Goal: Task Accomplishment & Management: Use online tool/utility

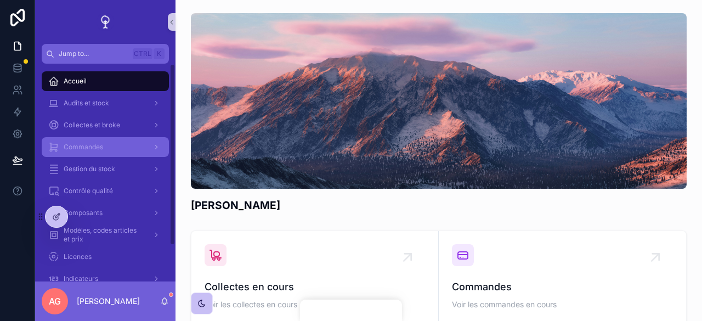
click at [112, 145] on div "Commandes" at bounding box center [105, 147] width 114 height 18
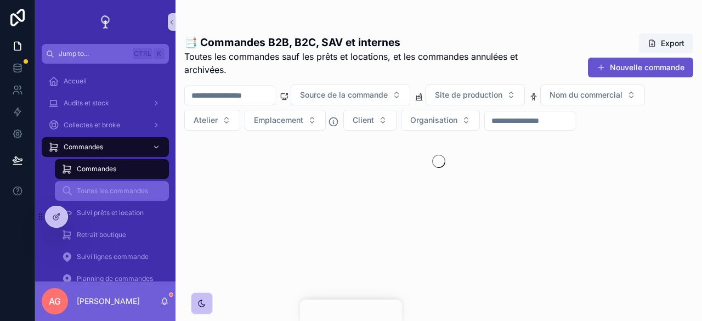
click at [112, 186] on span "Toutes les commandes" at bounding box center [112, 190] width 71 height 9
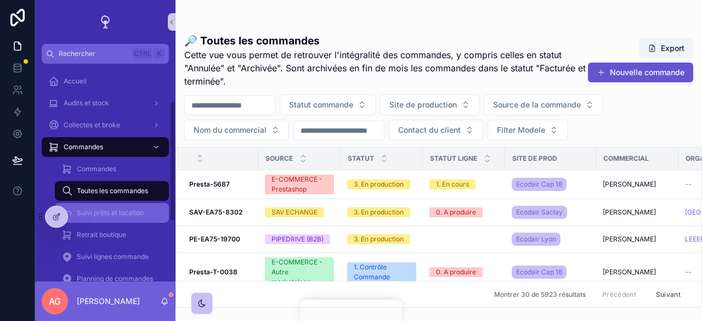
scroll to position [103, 0]
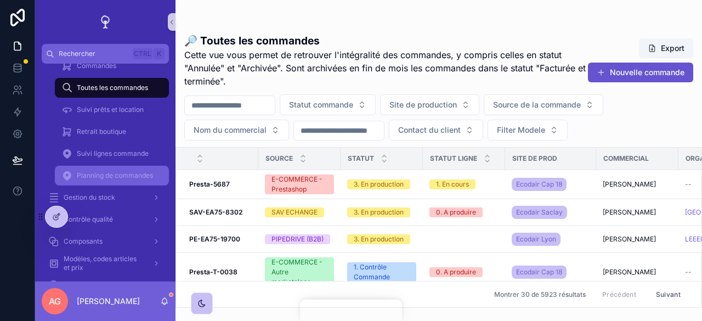
click at [127, 174] on span "Planning de commandes" at bounding box center [115, 175] width 76 height 9
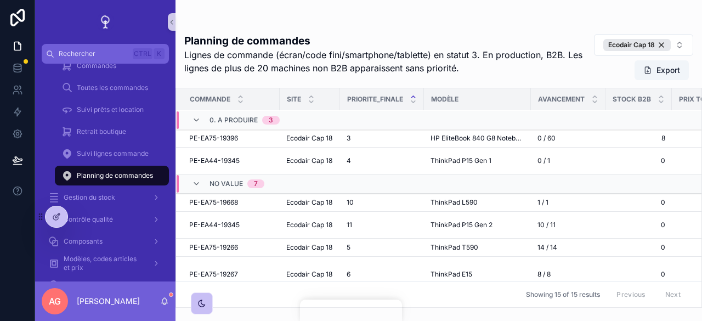
scroll to position [90, 0]
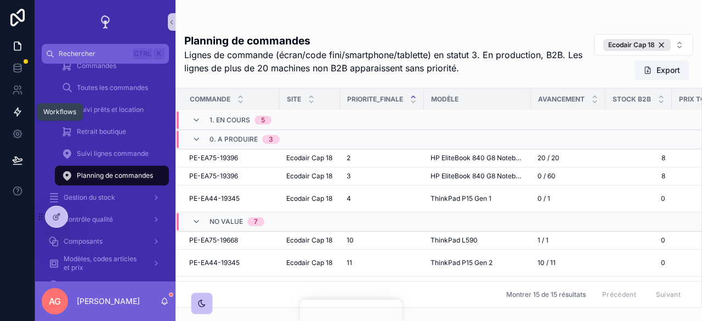
click at [8, 113] on link at bounding box center [17, 112] width 35 height 22
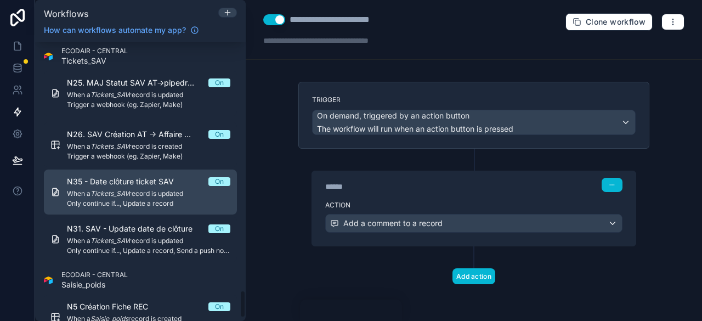
scroll to position [2502, 0]
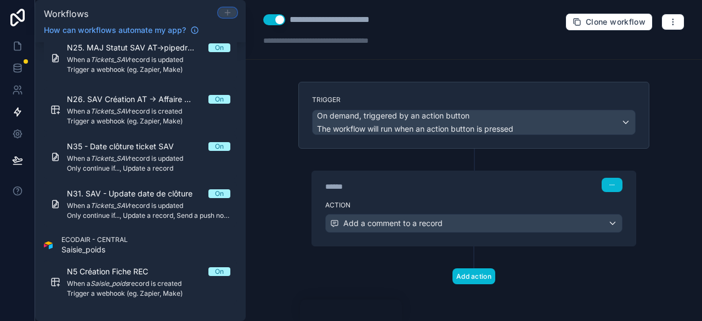
click at [227, 10] on icon at bounding box center [227, 12] width 0 height 5
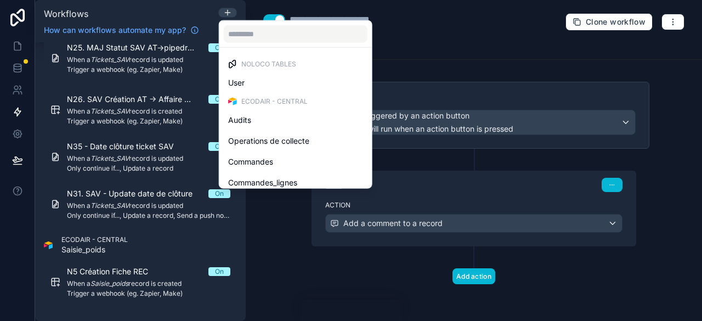
click at [273, 180] on span "Commandes_lignes" at bounding box center [262, 182] width 69 height 13
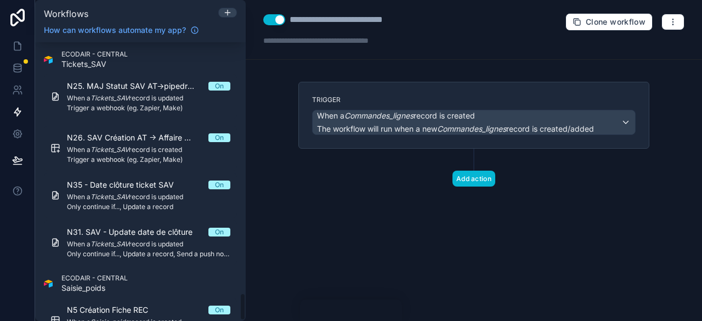
scroll to position [2540, 0]
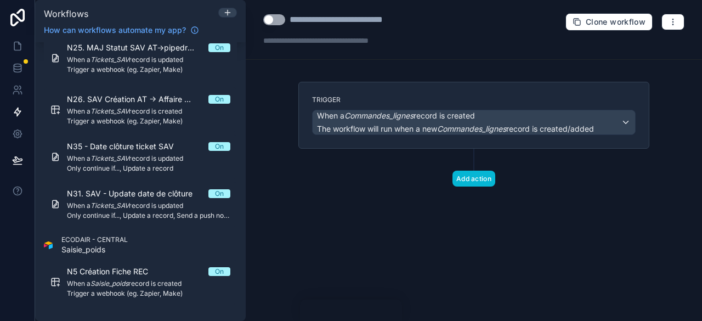
click at [312, 22] on div "**********" at bounding box center [361, 19] width 144 height 13
drag, startPoint x: 429, startPoint y: 24, endPoint x: 283, endPoint y: 19, distance: 145.4
click at [283, 19] on div "**********" at bounding box center [348, 19] width 170 height 13
type div "**********"
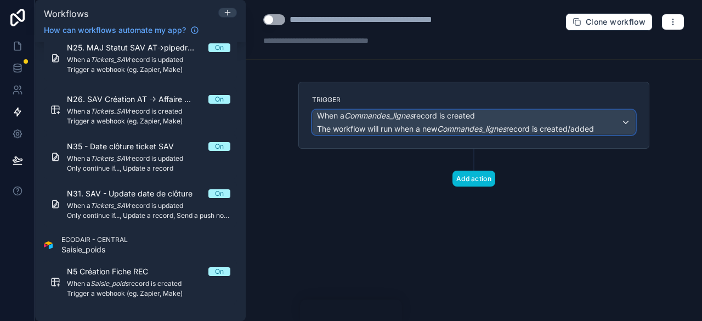
click at [464, 123] on span "The workflow will run when a new Commandes_lignes record is created/added" at bounding box center [455, 128] width 277 height 11
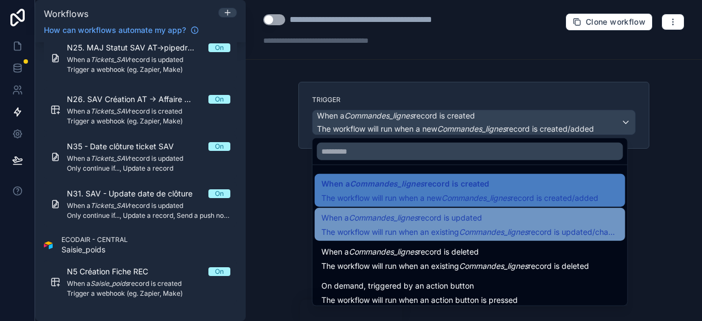
click at [449, 225] on div "When a Commandes_lignes record is updated The workflow will run when an existin…" at bounding box center [469, 224] width 297 height 26
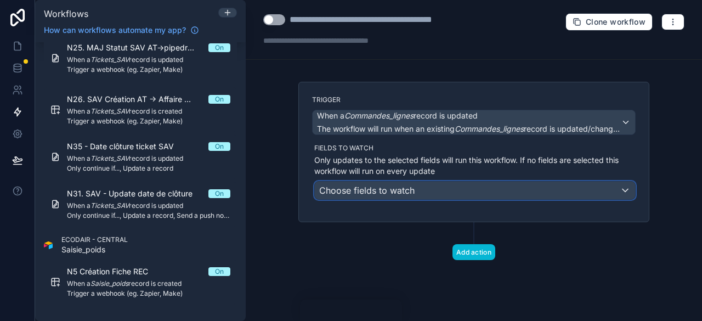
click at [446, 195] on div "Choose fields to watch" at bounding box center [475, 190] width 320 height 18
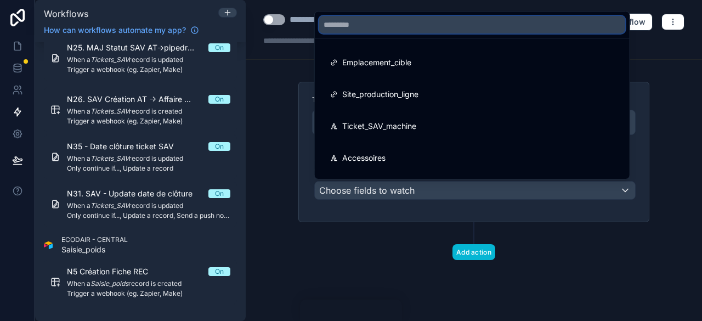
click at [382, 26] on input "text" at bounding box center [472, 25] width 306 height 18
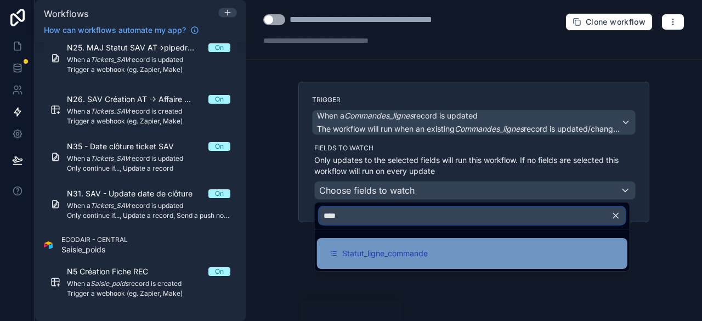
type input "****"
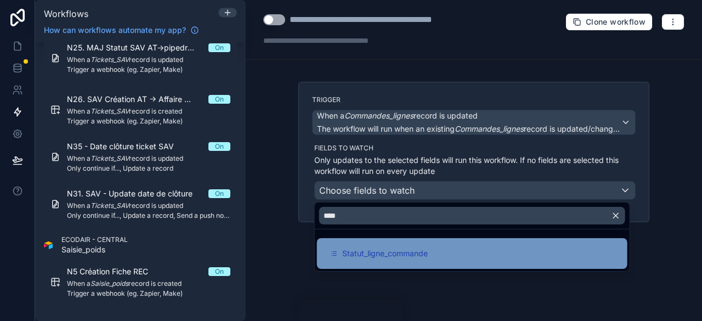
click at [388, 253] on span "Statut_ligne_commande" at bounding box center [385, 253] width 86 height 13
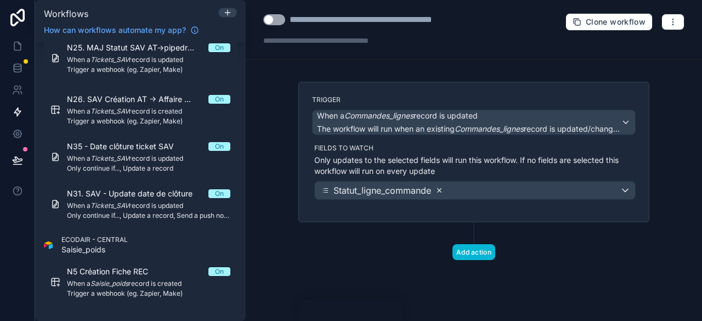
click at [439, 189] on icon at bounding box center [439, 190] width 8 height 8
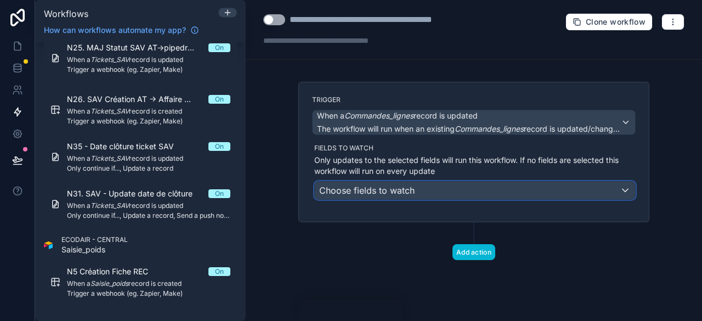
click at [439, 189] on div "Choose fields to watch" at bounding box center [475, 190] width 320 height 18
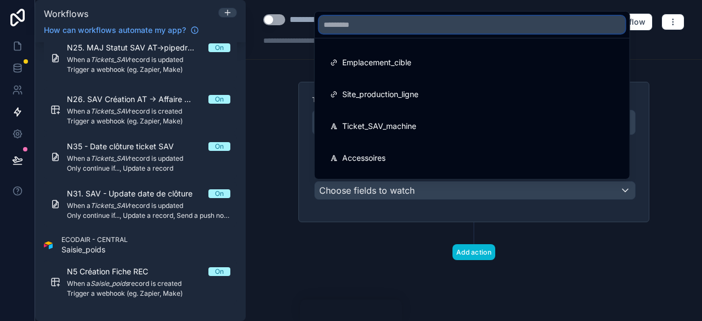
click at [344, 19] on input "text" at bounding box center [472, 25] width 306 height 18
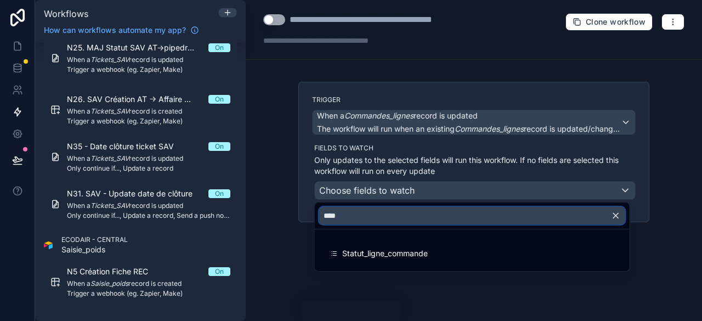
type input "****"
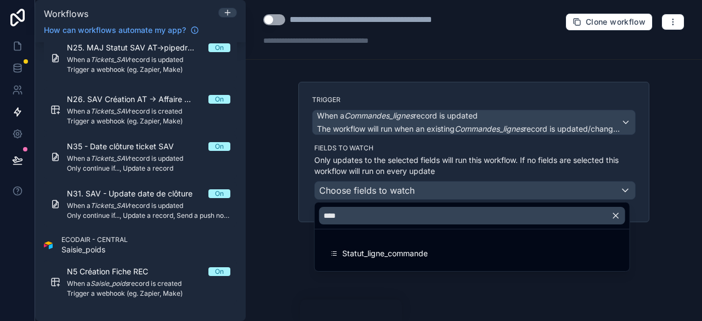
click at [617, 210] on icon "button" at bounding box center [616, 215] width 10 height 10
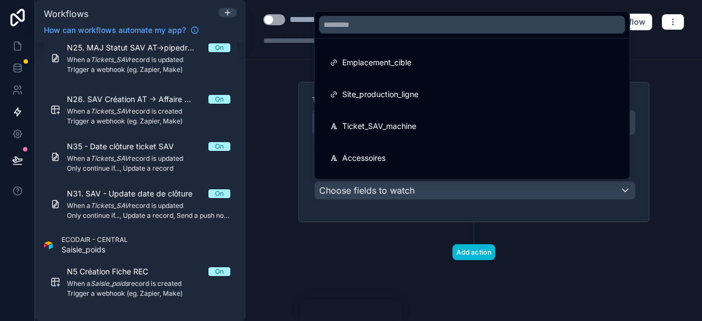
click at [611, 231] on div at bounding box center [351, 160] width 702 height 321
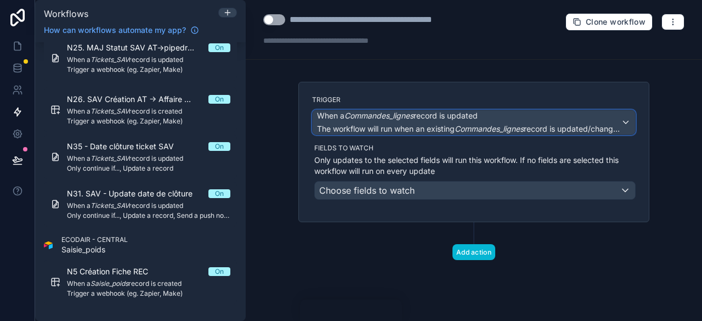
click at [542, 124] on span "The workflow will run when an existing Commandes_lignes record is updated/chang…" at bounding box center [469, 128] width 305 height 9
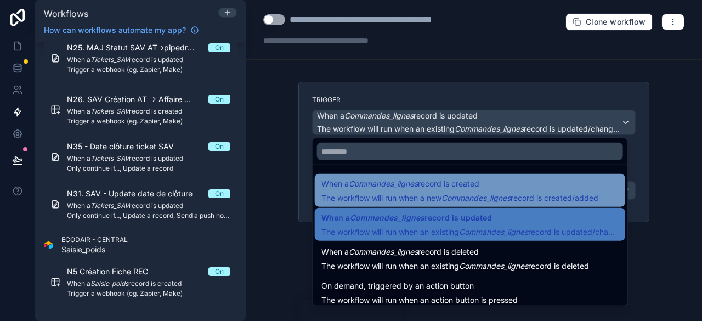
click at [469, 191] on div "When a Commandes_lignes record is created The workflow will run when a new Comm…" at bounding box center [459, 190] width 277 height 26
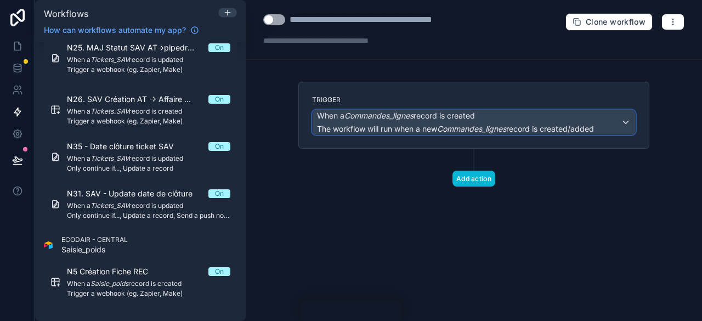
click at [490, 124] on em "Commandes_lignes" at bounding box center [471, 128] width 69 height 9
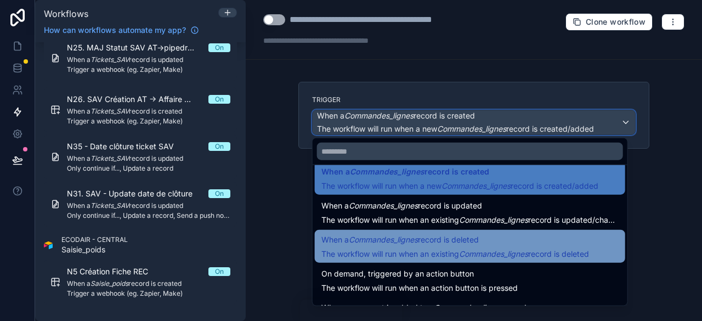
scroll to position [0, 0]
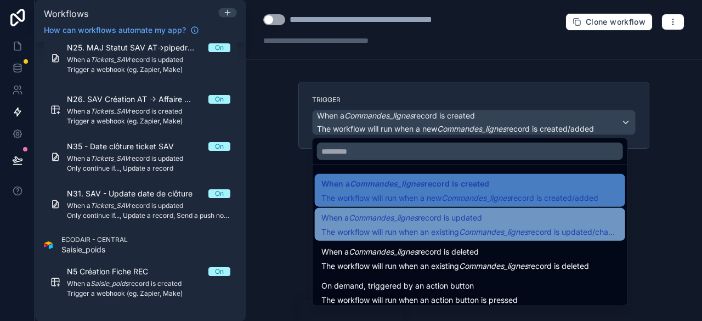
click at [499, 215] on span "When a Commandes_lignes record is updated" at bounding box center [469, 217] width 297 height 13
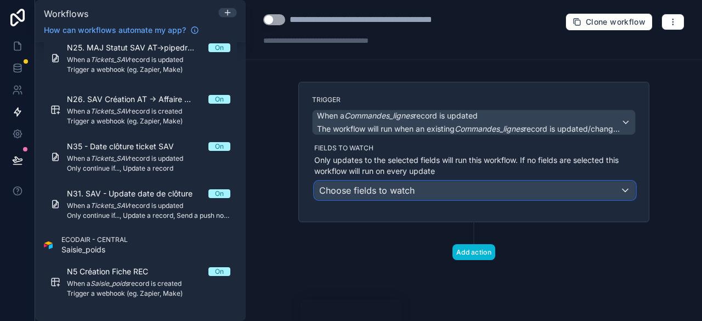
click at [492, 187] on div "Choose fields to watch" at bounding box center [475, 190] width 320 height 18
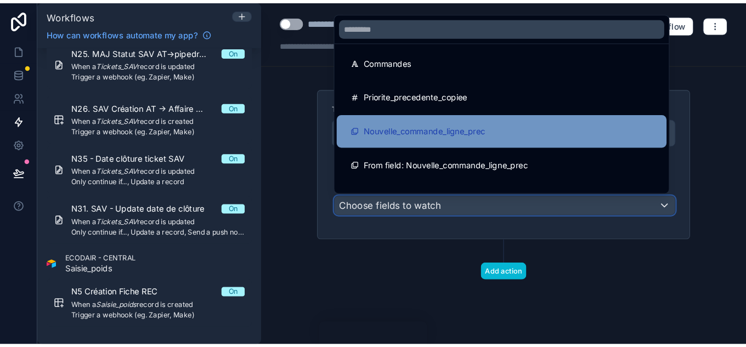
scroll to position [664, 0]
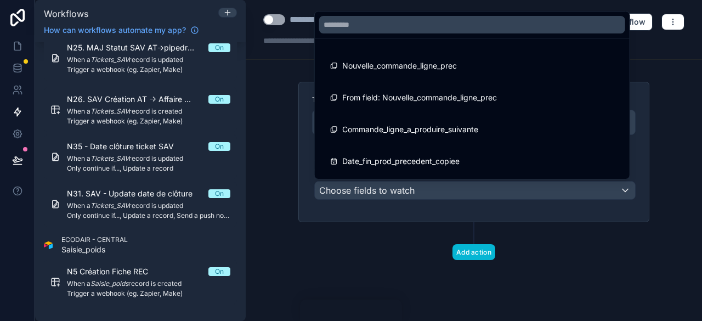
click at [382, 259] on div at bounding box center [351, 160] width 702 height 321
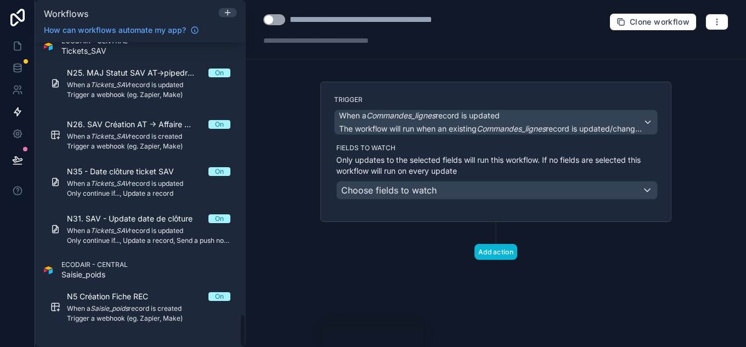
scroll to position [2515, 0]
click at [20, 37] on link at bounding box center [17, 46] width 35 height 22
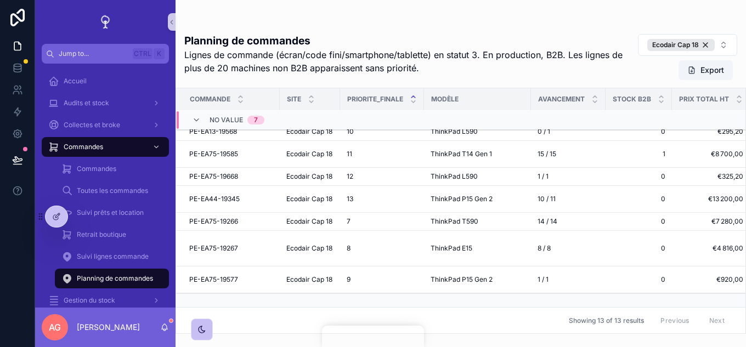
scroll to position [189, 0]
click at [24, 108] on link at bounding box center [17, 112] width 35 height 22
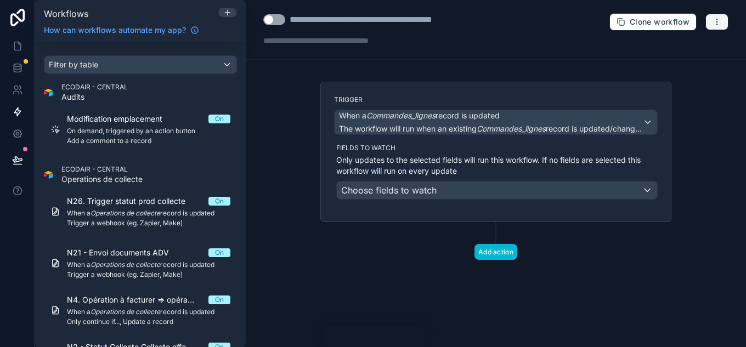
click at [701, 21] on button "button" at bounding box center [716, 22] width 23 height 16
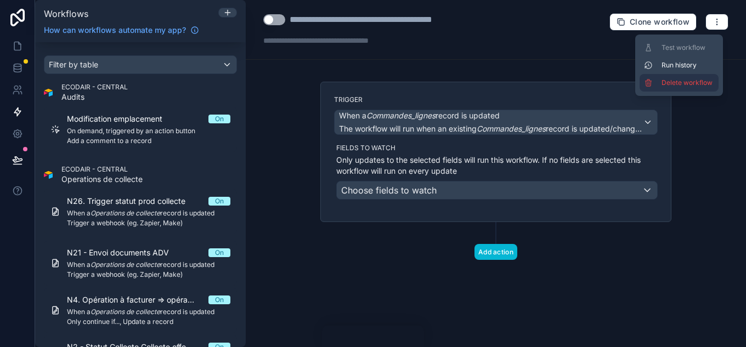
click at [695, 86] on span "Delete workflow" at bounding box center [687, 82] width 53 height 9
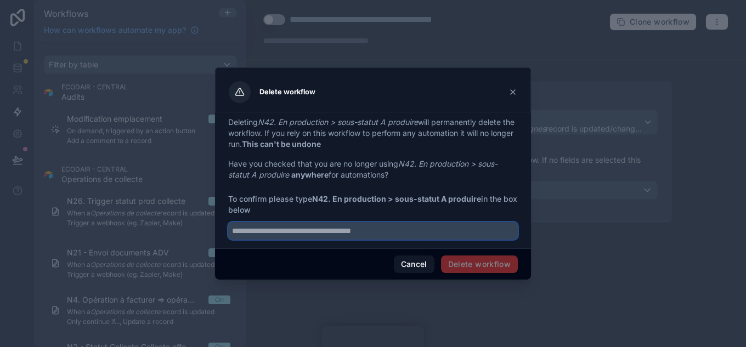
click at [386, 230] on input "text" at bounding box center [372, 231] width 289 height 18
type input "**********"
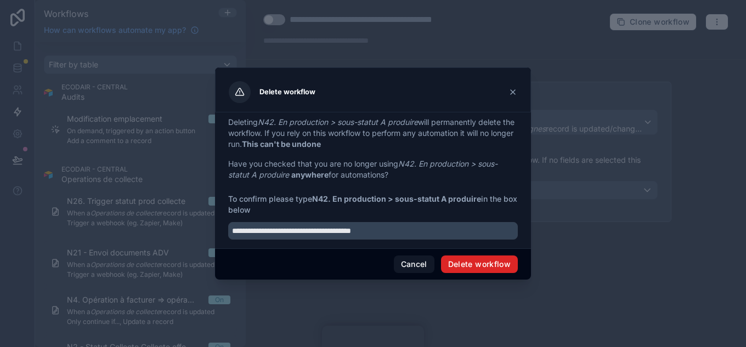
click at [461, 261] on button "Delete workflow" at bounding box center [479, 264] width 77 height 18
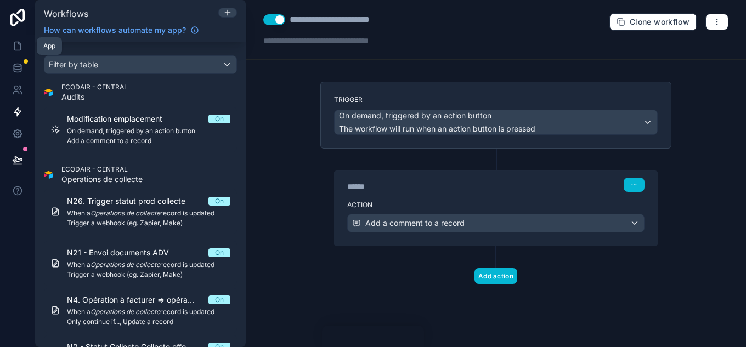
drag, startPoint x: 22, startPoint y: 47, endPoint x: 45, endPoint y: 50, distance: 23.3
click at [22, 47] on icon at bounding box center [17, 46] width 11 height 11
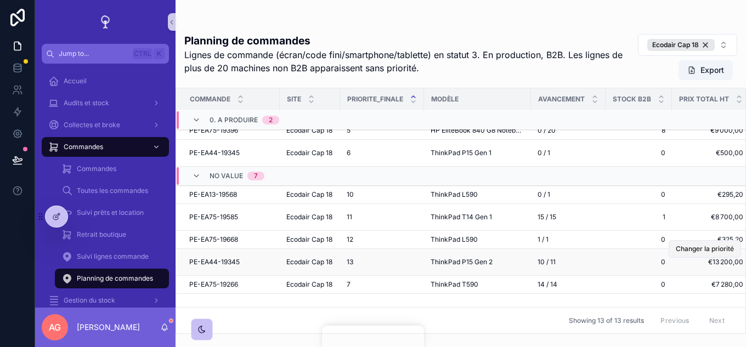
scroll to position [110, 0]
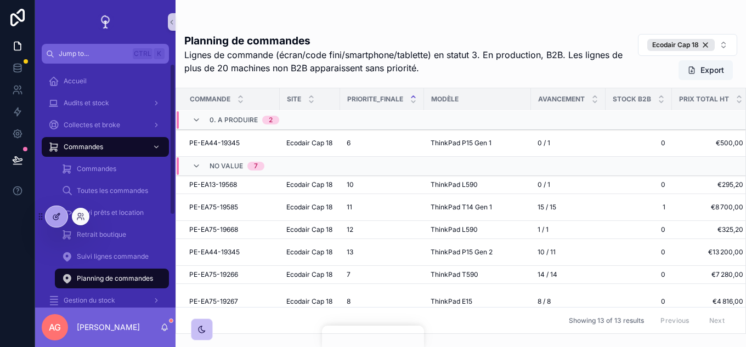
click at [59, 215] on icon at bounding box center [58, 214] width 1 height 1
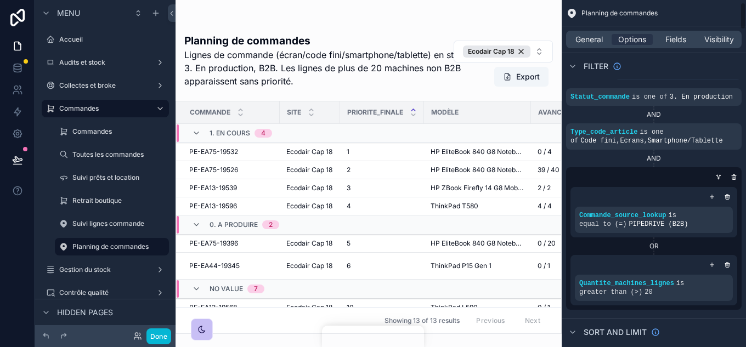
scroll to position [0, 0]
